Goal: Transaction & Acquisition: Purchase product/service

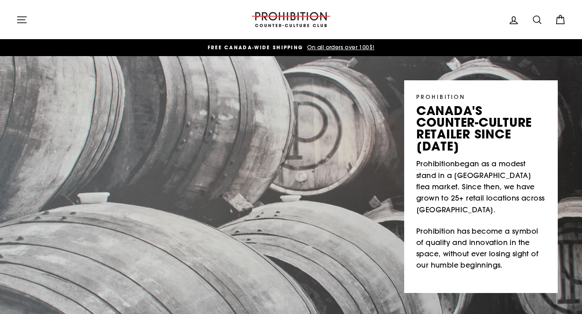
click at [17, 21] on icon "button" at bounding box center [21, 19] width 11 height 11
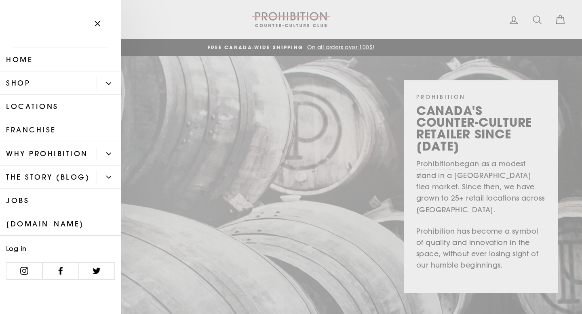
click at [110, 85] on icon "Primary" at bounding box center [108, 83] width 5 height 5
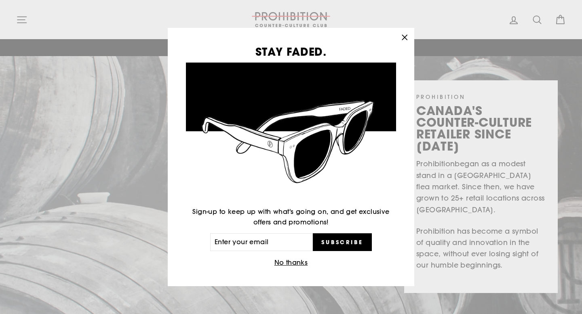
click at [403, 42] on icon "button" at bounding box center [404, 37] width 11 height 11
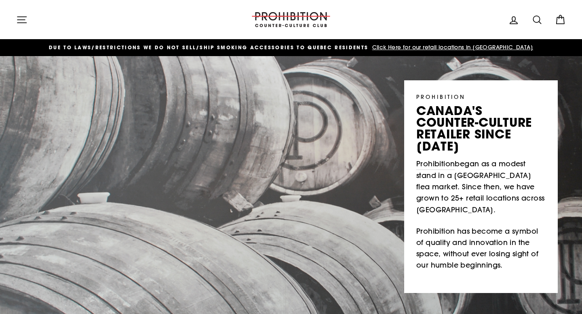
click at [24, 23] on icon "button" at bounding box center [21, 19] width 11 height 11
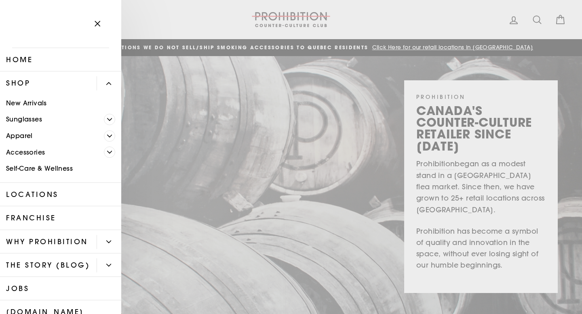
click at [110, 156] on span "Primary" at bounding box center [109, 152] width 11 height 11
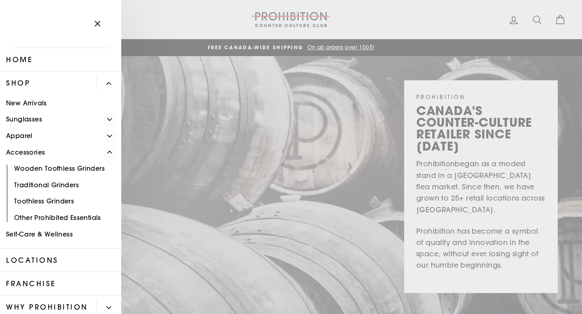
click at [71, 188] on link "Traditional Grinders" at bounding box center [60, 185] width 121 height 17
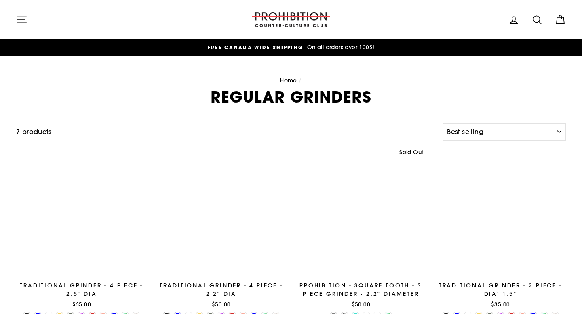
select select "best-selling"
